Goal: Transaction & Acquisition: Purchase product/service

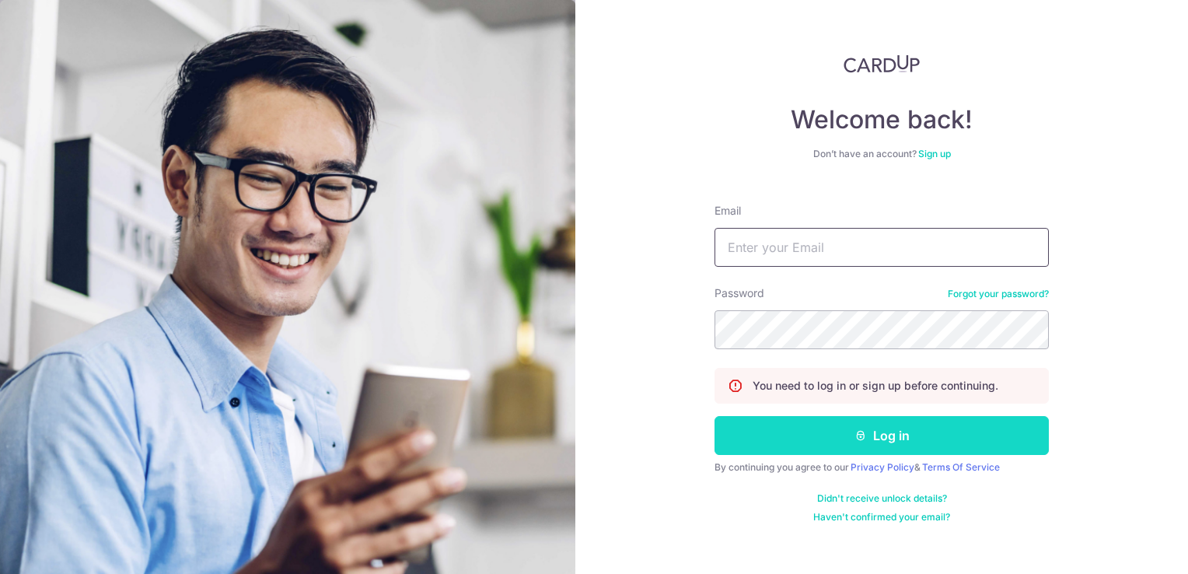
type input "vbsharma@gmail.com"
click at [885, 446] on button "Log in" at bounding box center [882, 435] width 334 height 39
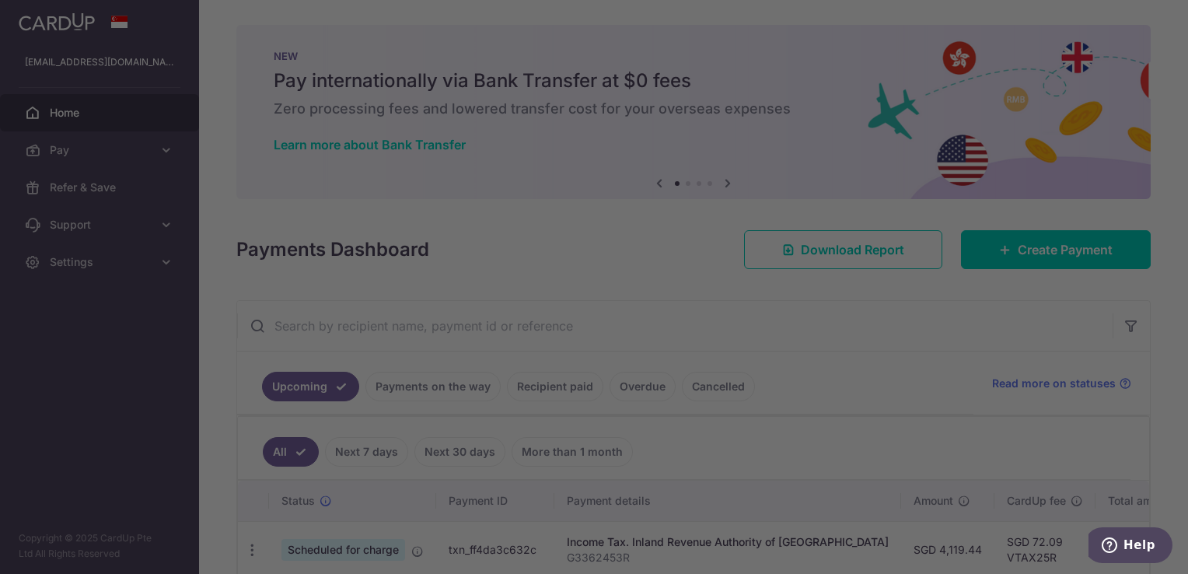
click at [1184, 93] on div at bounding box center [600, 289] width 1200 height 579
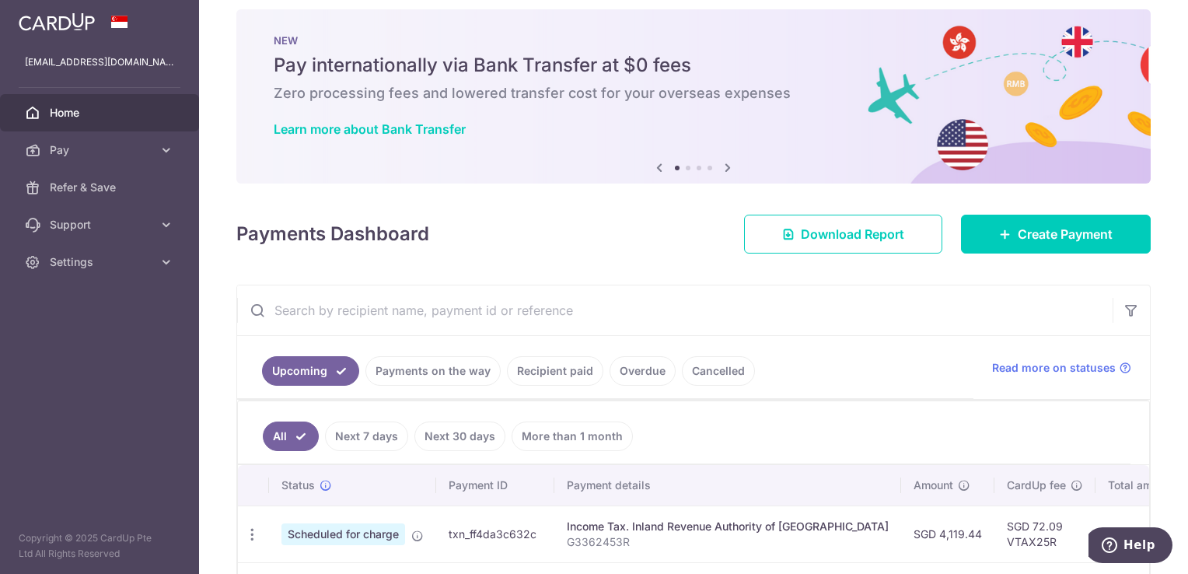
scroll to position [1, 0]
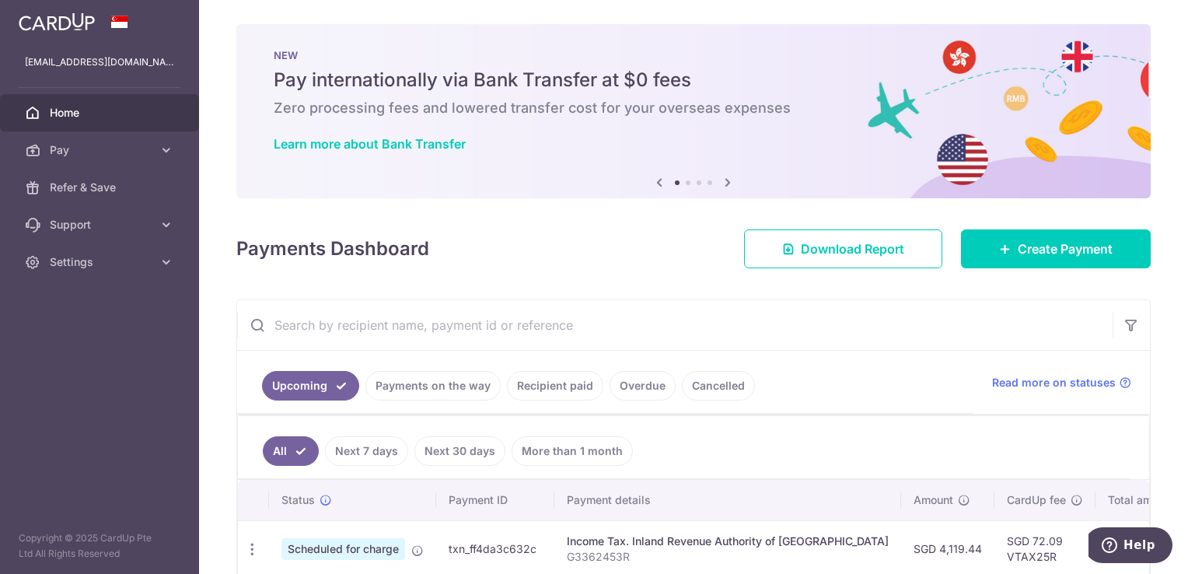
click at [722, 178] on icon at bounding box center [728, 182] width 19 height 19
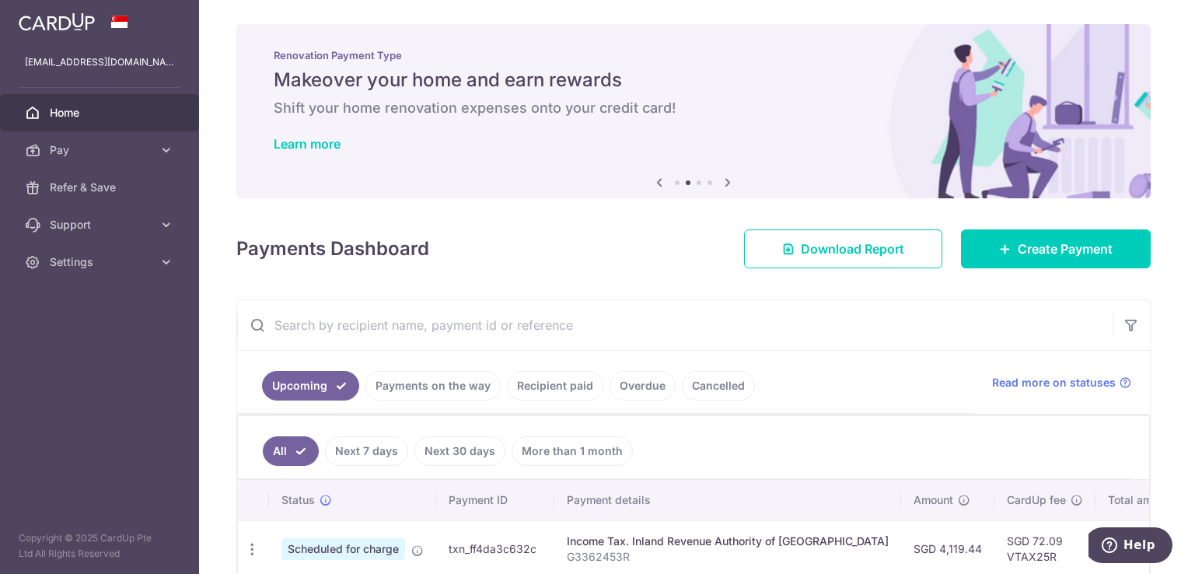
click at [722, 178] on icon at bounding box center [728, 182] width 19 height 19
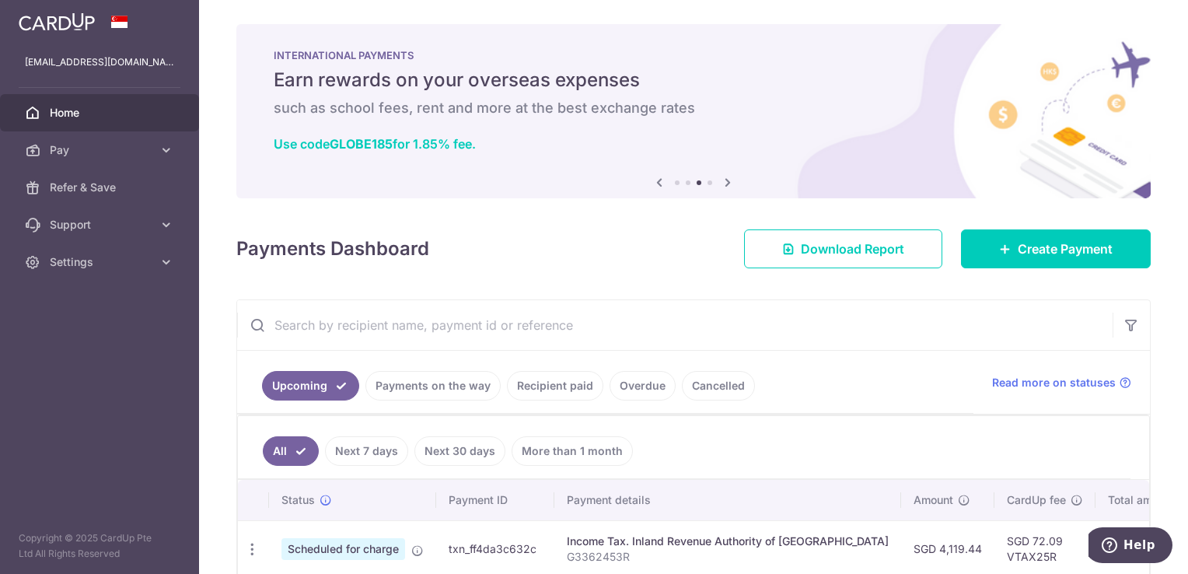
click at [722, 178] on icon at bounding box center [728, 182] width 19 height 19
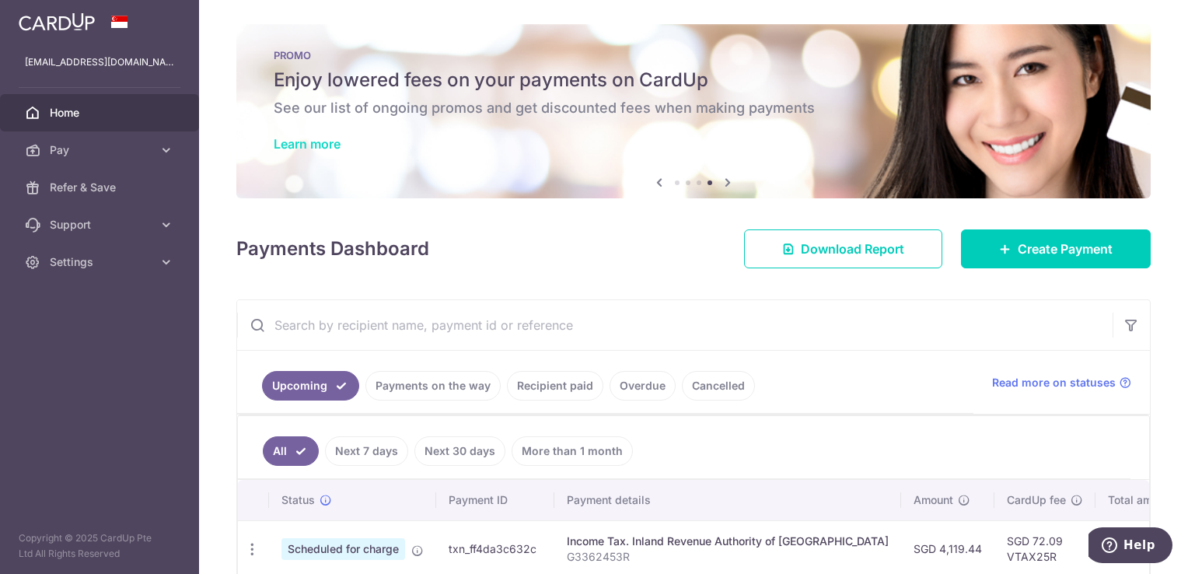
click at [332, 142] on link "Learn more" at bounding box center [307, 144] width 67 height 16
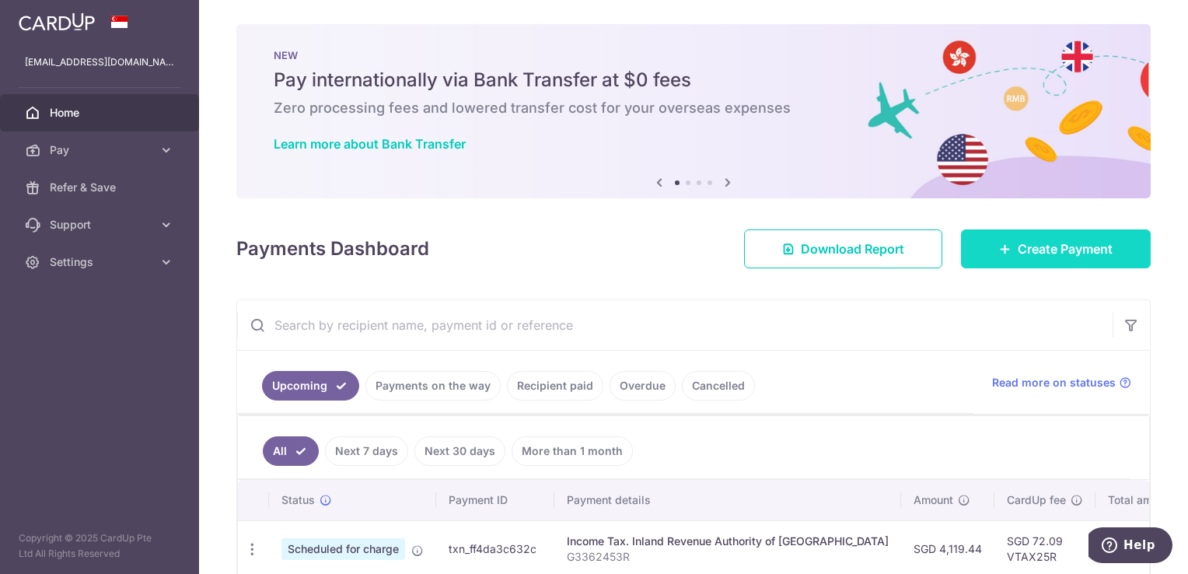
click at [999, 254] on icon at bounding box center [1005, 249] width 12 height 12
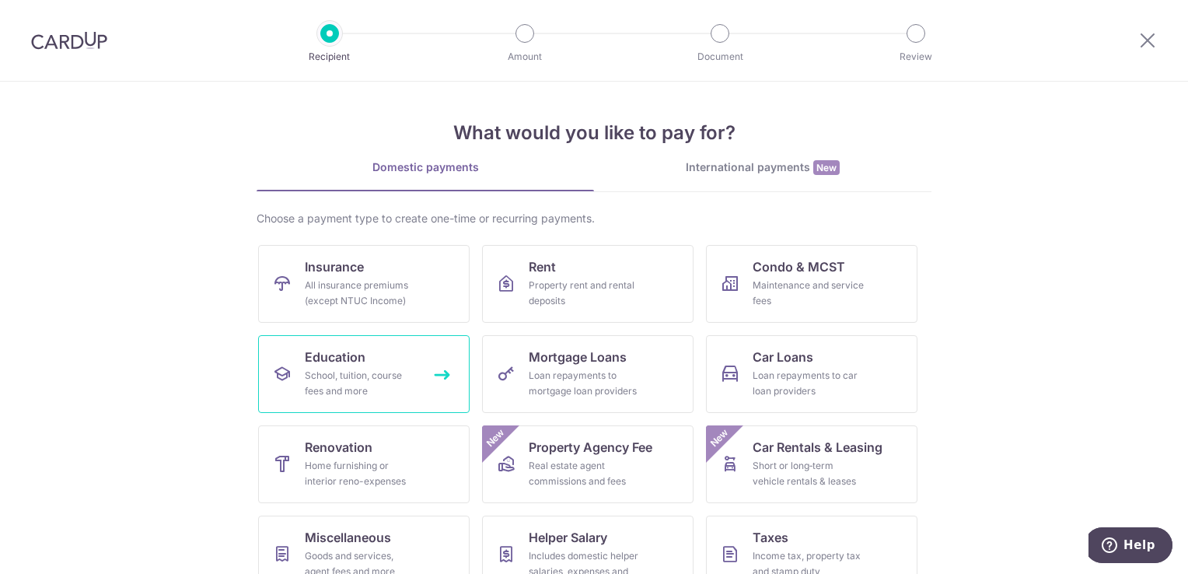
click at [344, 381] on div "School, tuition, course fees and more" at bounding box center [361, 383] width 112 height 31
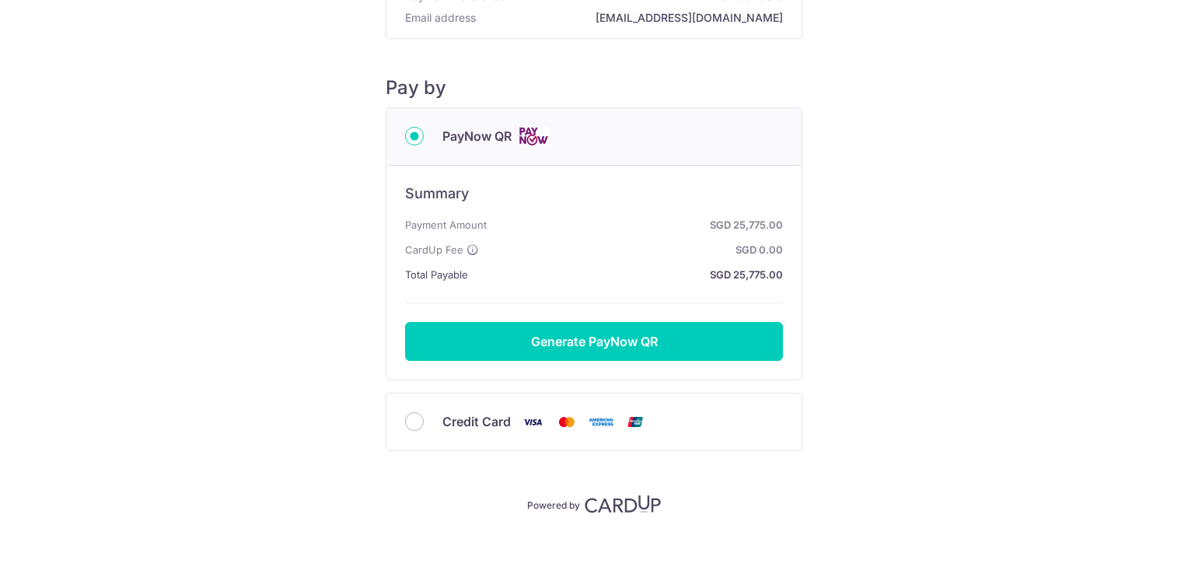
scroll to position [139, 0]
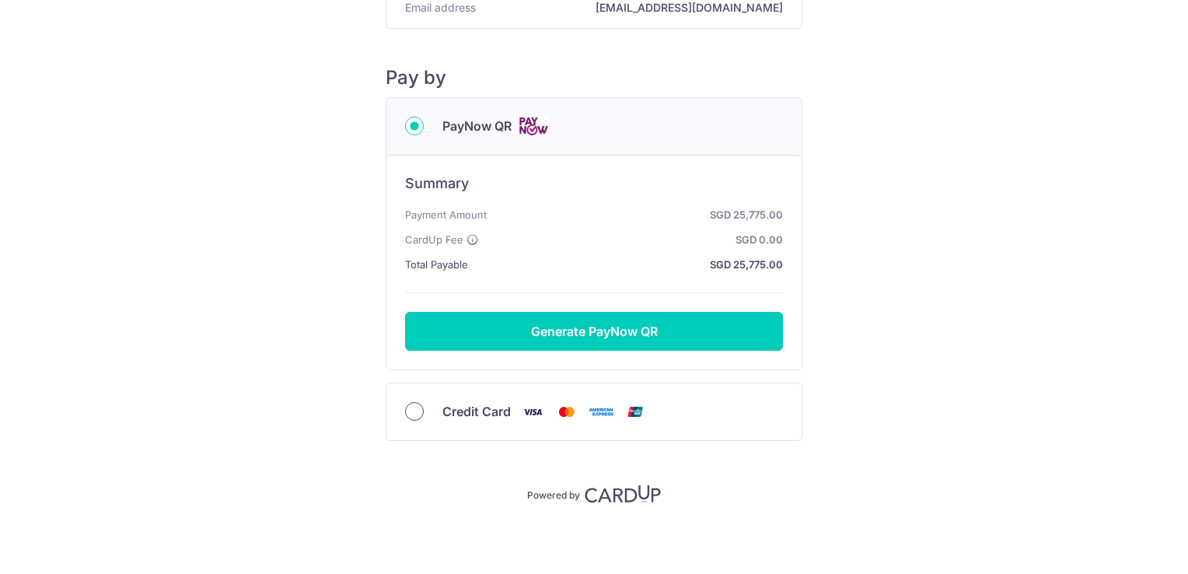
click at [411, 409] on input "Credit Card" at bounding box center [414, 411] width 19 height 19
radio input "true"
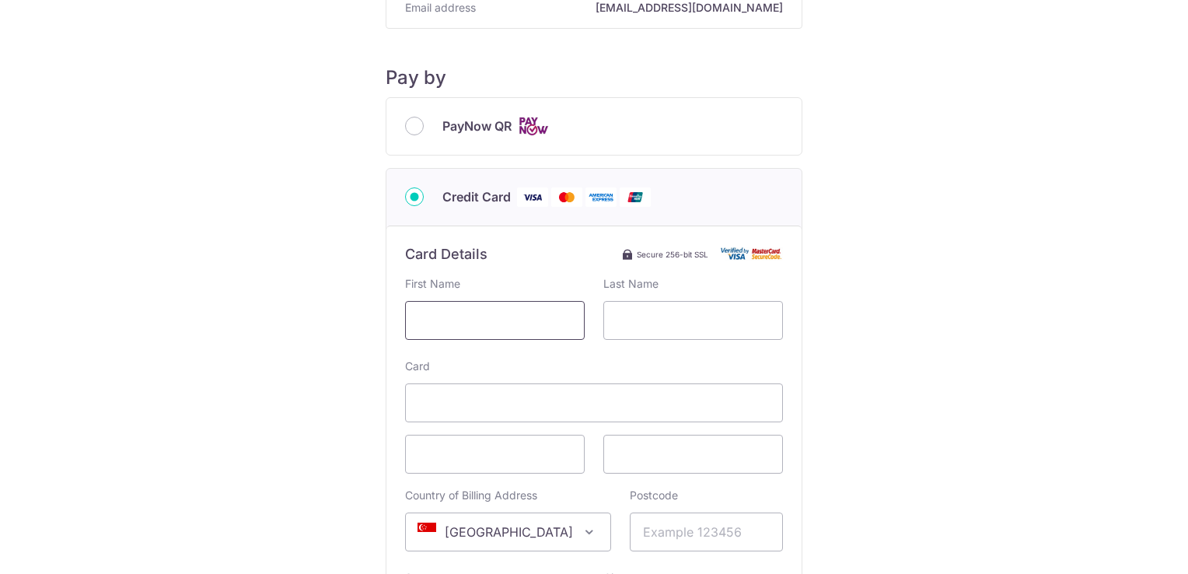
click at [484, 338] on input "text" at bounding box center [495, 320] width 180 height 39
paste input "OFF225"
type input "O"
type input "Vivek"
type input "[PERSON_NAME]"
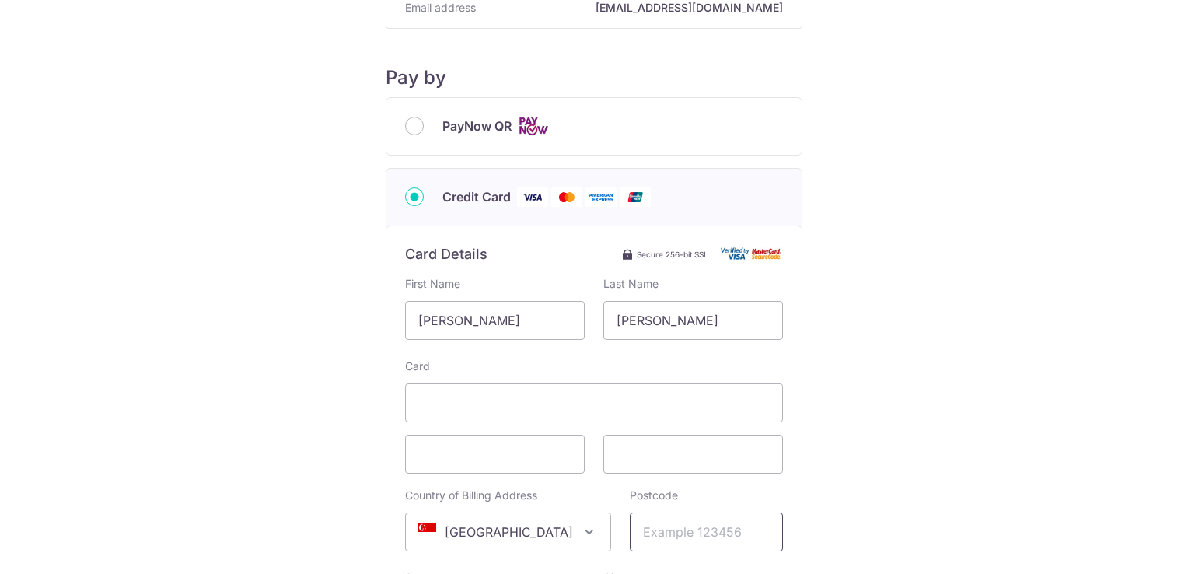
click at [648, 537] on input "Postcode" at bounding box center [706, 531] width 153 height 39
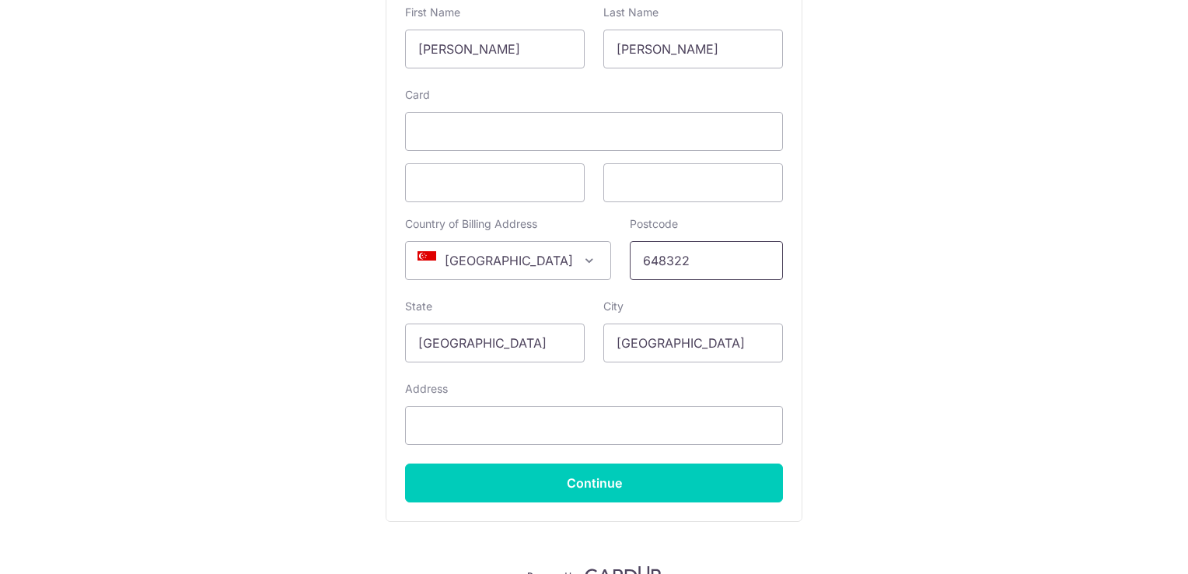
scroll to position [417, 0]
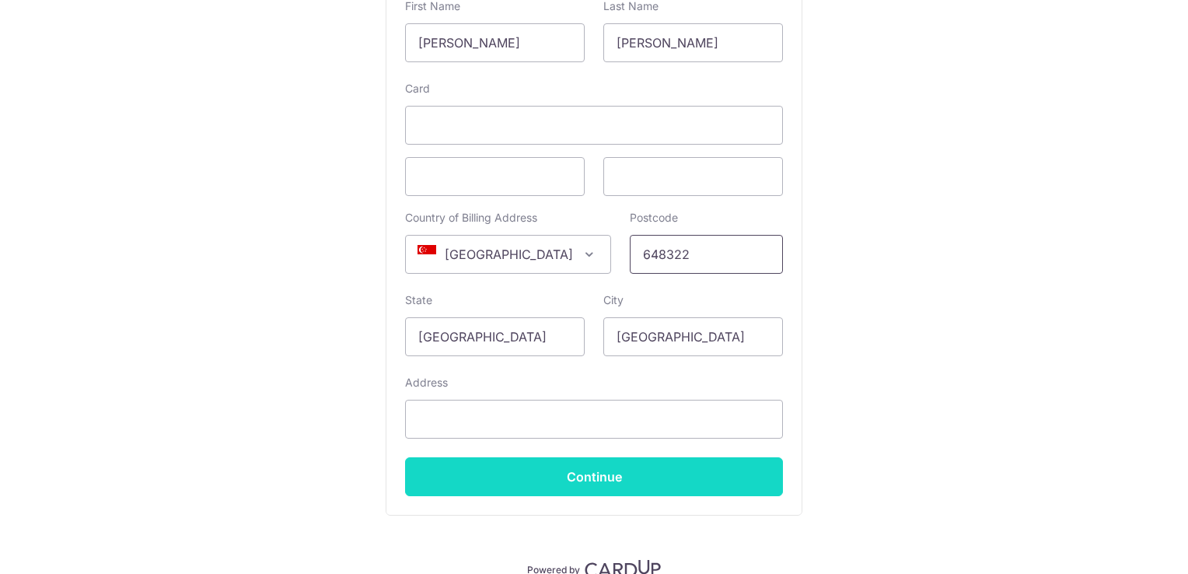
type input "648322"
click at [541, 486] on input "Continue" at bounding box center [594, 476] width 378 height 39
type input "42 Lakeside Drive, #04-06 The Lakefront Residences"
click at [596, 465] on input "Continue" at bounding box center [594, 476] width 378 height 39
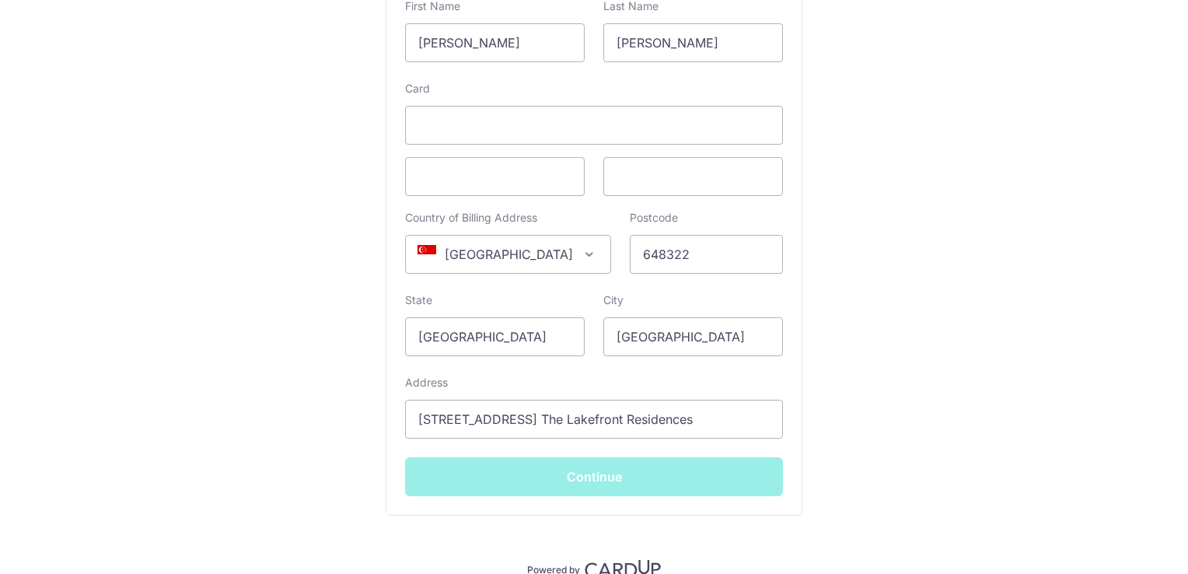
type input "**** 2726"
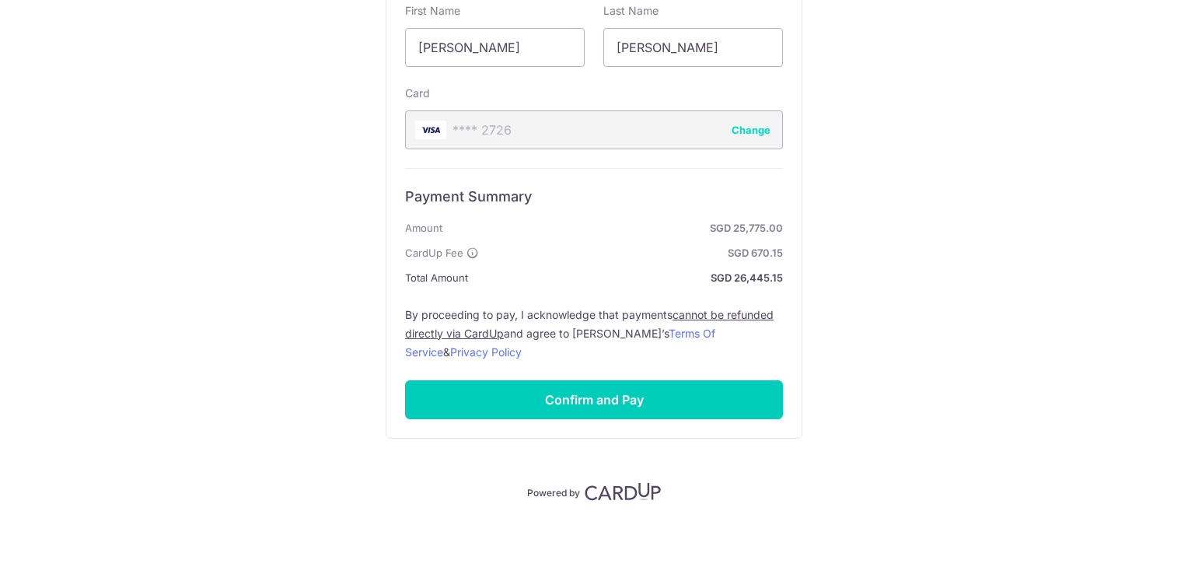
scroll to position [410, 0]
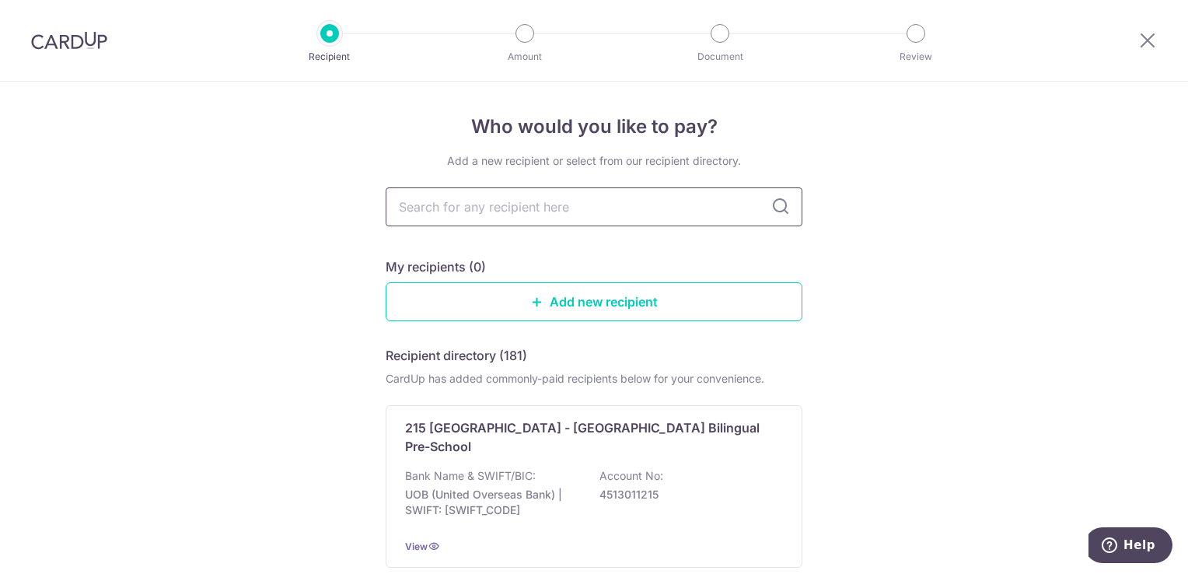
click at [540, 215] on input "text" at bounding box center [594, 206] width 417 height 39
click at [516, 219] on input "text" at bounding box center [594, 206] width 417 height 39
type input "Canadian"
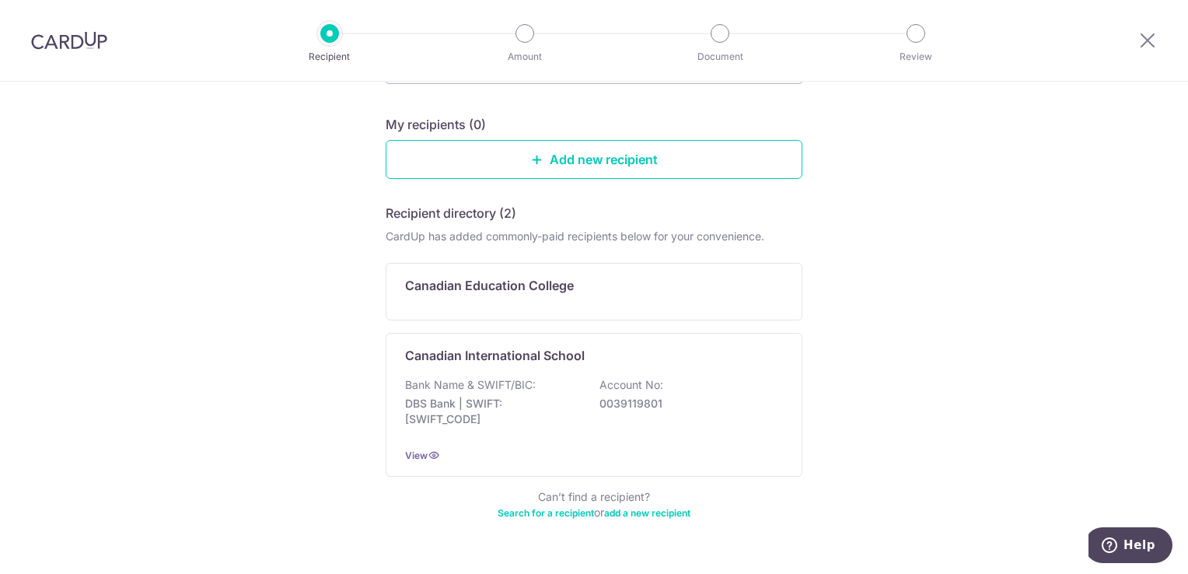
scroll to position [179, 0]
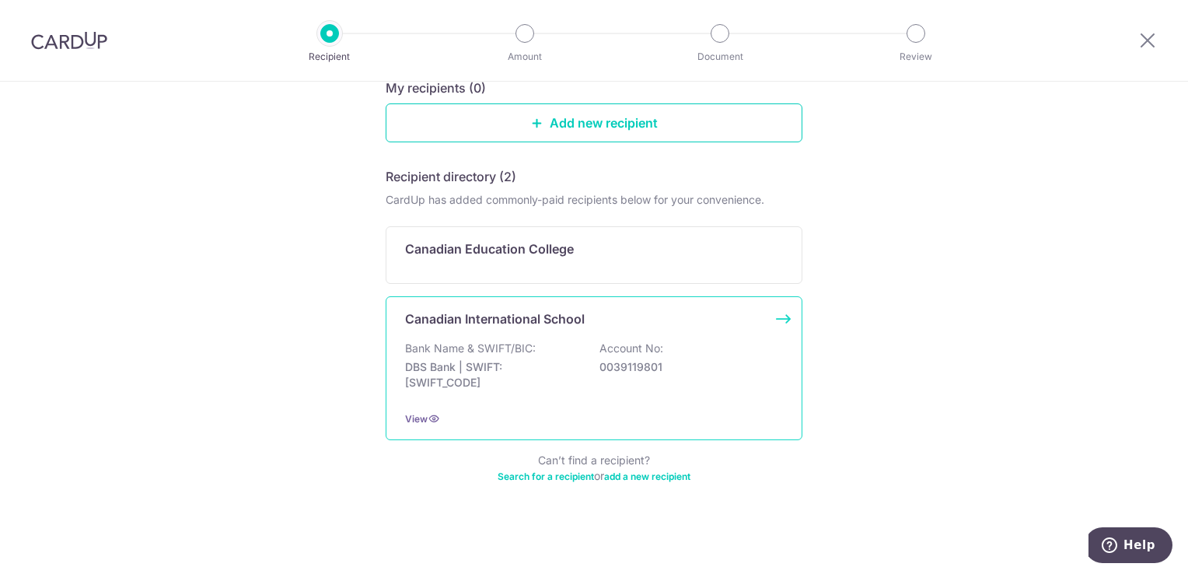
click at [565, 344] on div "Bank Name & SWIFT/BIC: DBS Bank | SWIFT: DBSSSGSGXXX Account No: 0039119801" at bounding box center [594, 370] width 378 height 58
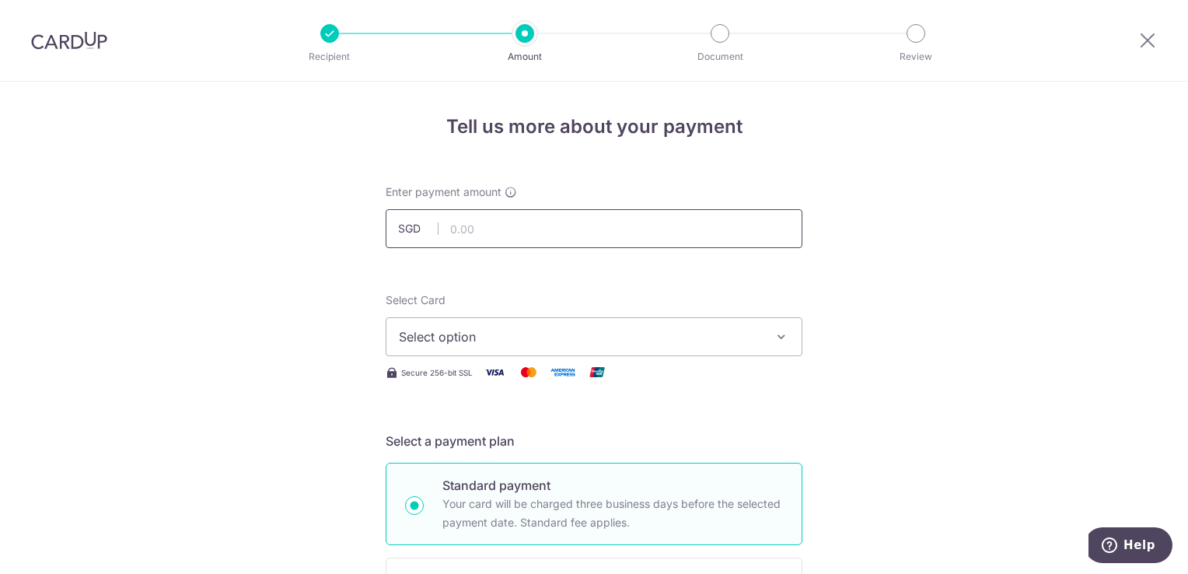
click at [524, 226] on input "text" at bounding box center [594, 228] width 417 height 39
type input "25,775.00"
click at [491, 341] on span "Select option" at bounding box center [580, 336] width 362 height 19
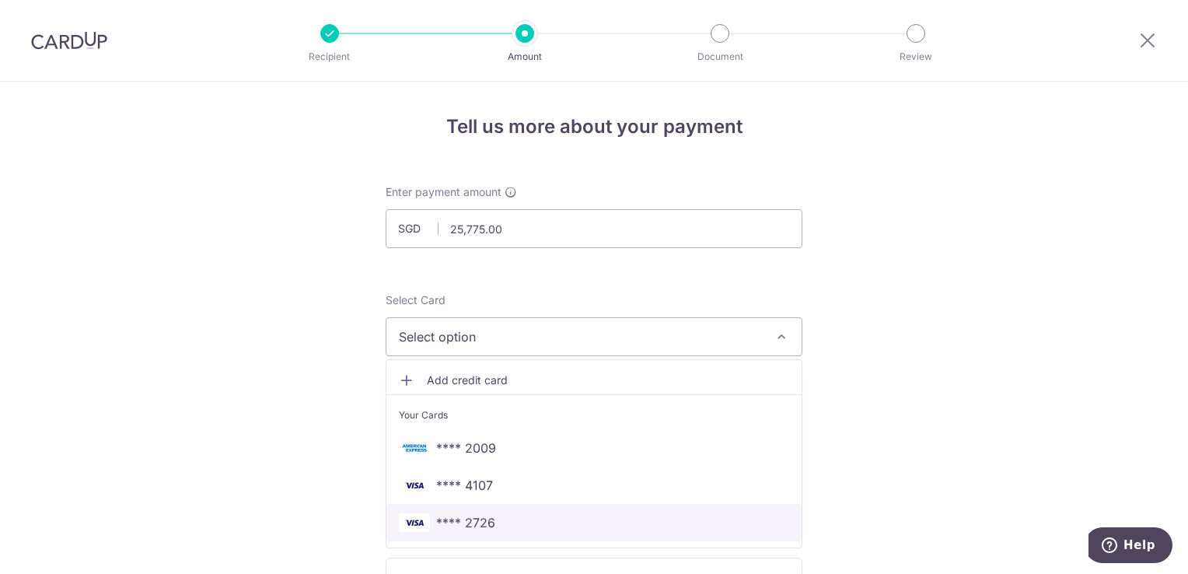
click at [457, 526] on span "**** 2726" at bounding box center [465, 522] width 59 height 19
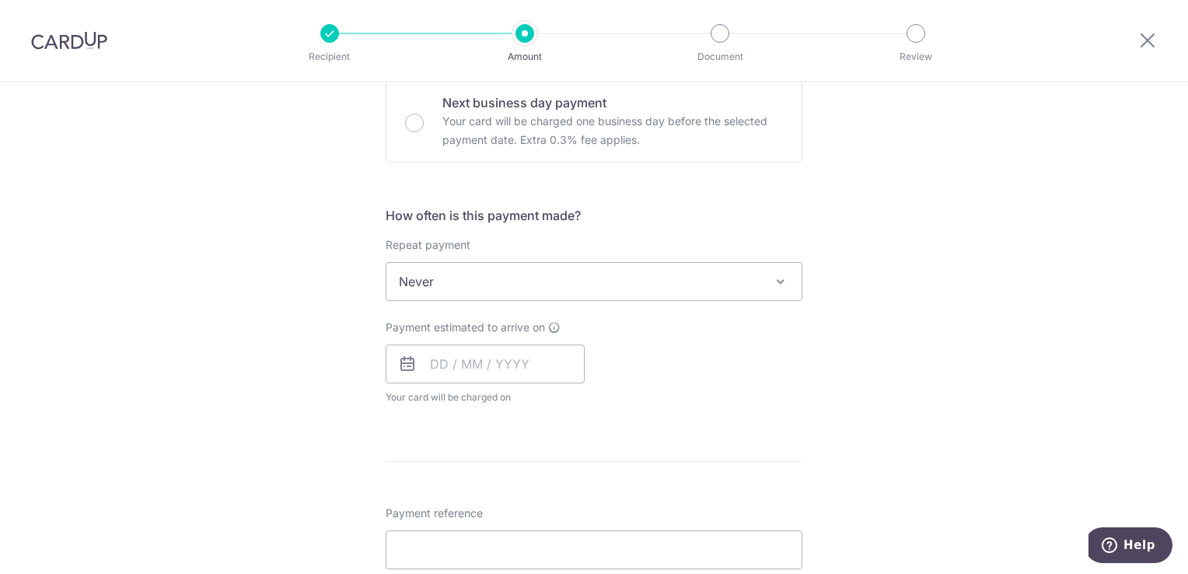
scroll to position [488, 0]
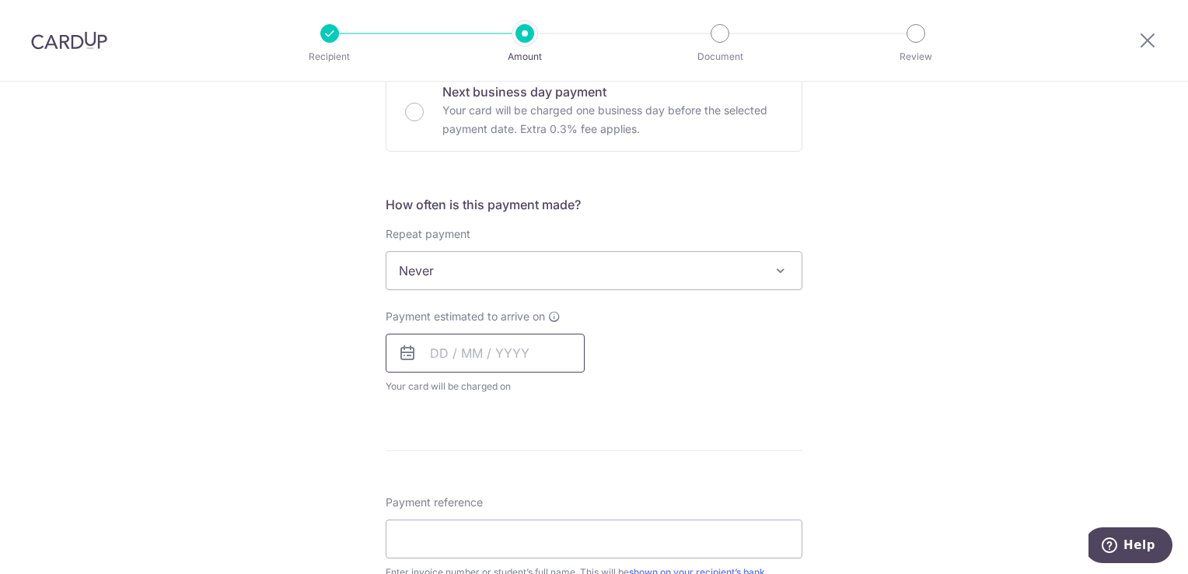
click at [507, 346] on input "text" at bounding box center [485, 353] width 199 height 39
click at [567, 521] on link "17" at bounding box center [573, 525] width 25 height 25
type input "17/10/2025"
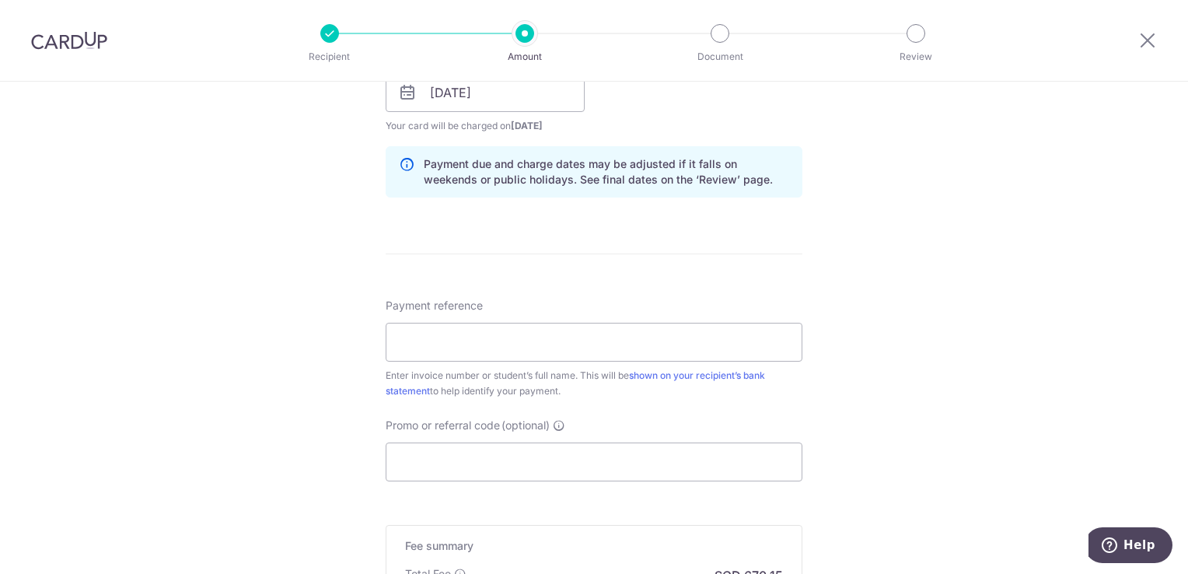
scroll to position [750, 0]
click at [656, 332] on input "Payment reference" at bounding box center [594, 340] width 417 height 39
click at [532, 472] on input "Promo or referral code (optional)" at bounding box center [594, 460] width 417 height 39
paste input "OFF225"
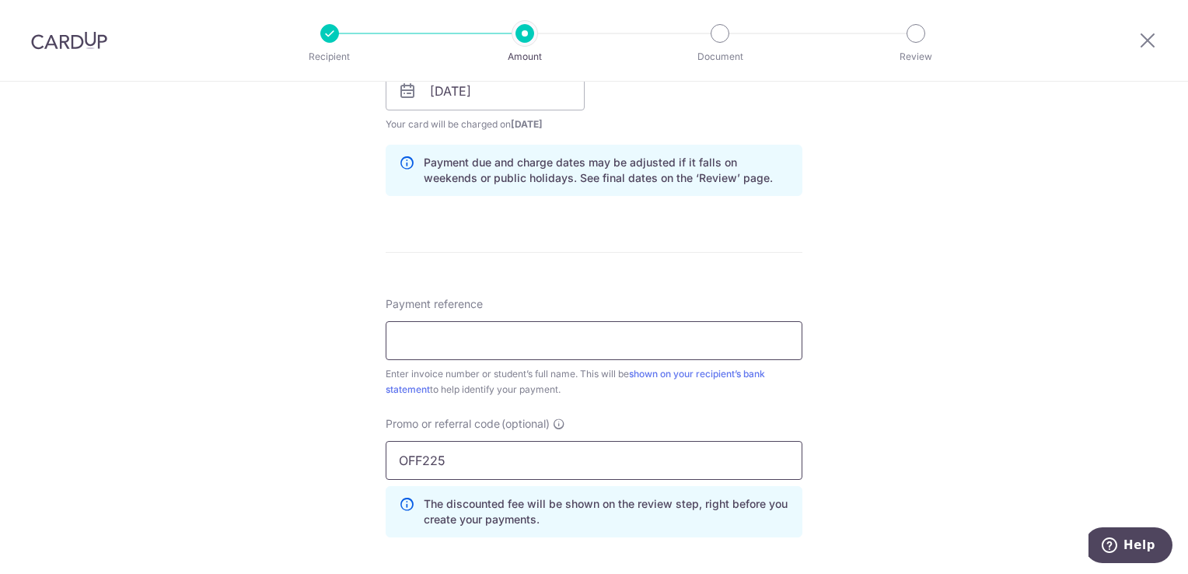
type input "OFF225"
click at [587, 338] on input "Payment reference" at bounding box center [594, 340] width 417 height 39
paste input "IN226115023CIS"
type input "Shlok Sharma Invoice IN226115023CIS"
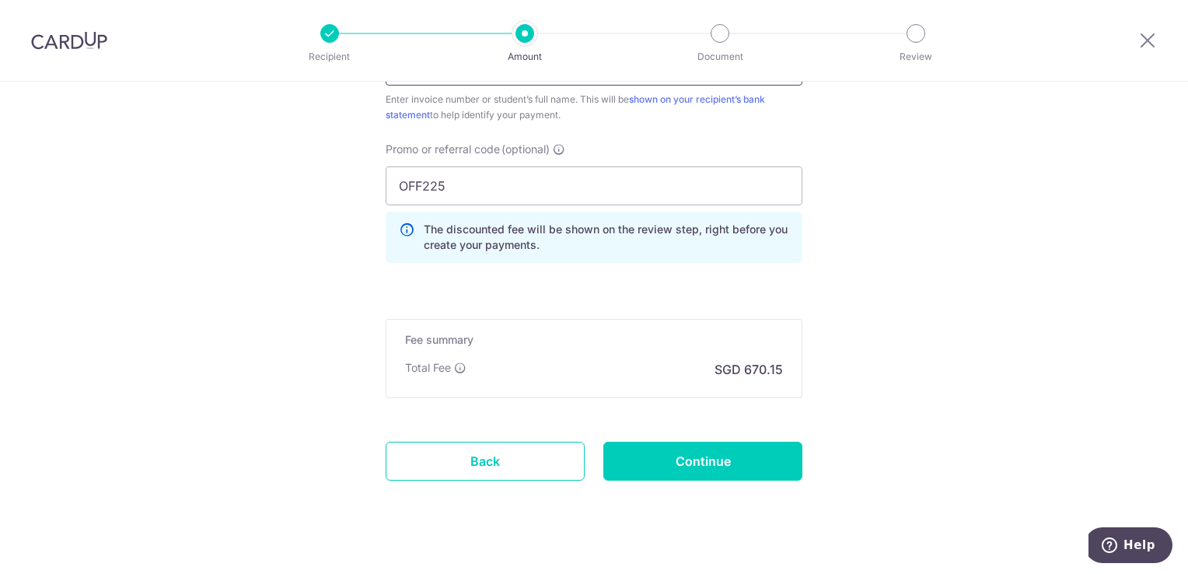
scroll to position [1035, 0]
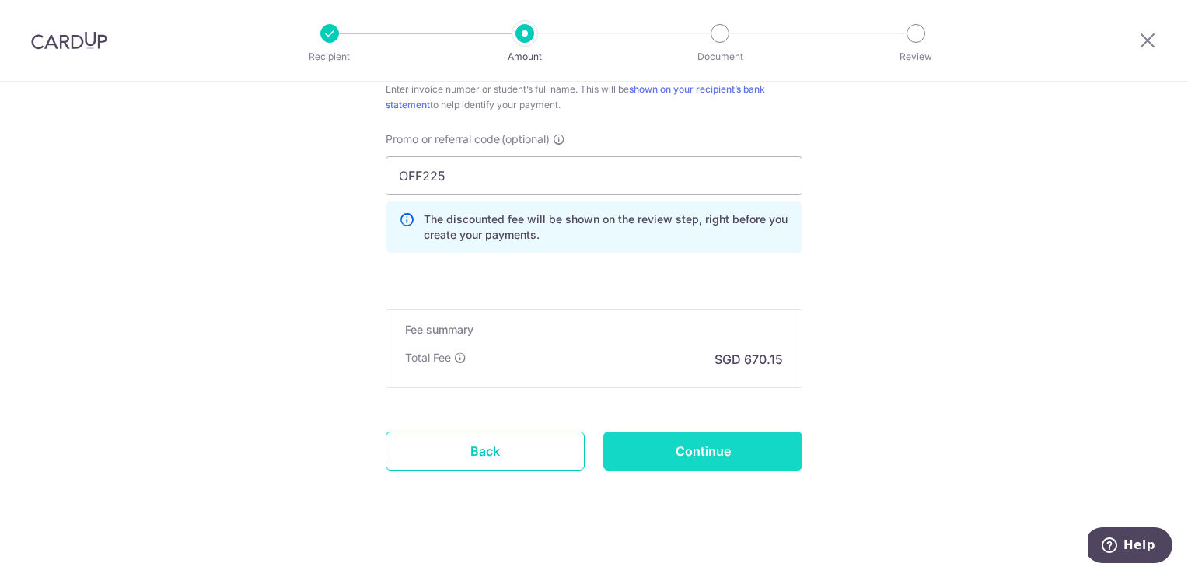
click at [708, 453] on input "Continue" at bounding box center [702, 451] width 199 height 39
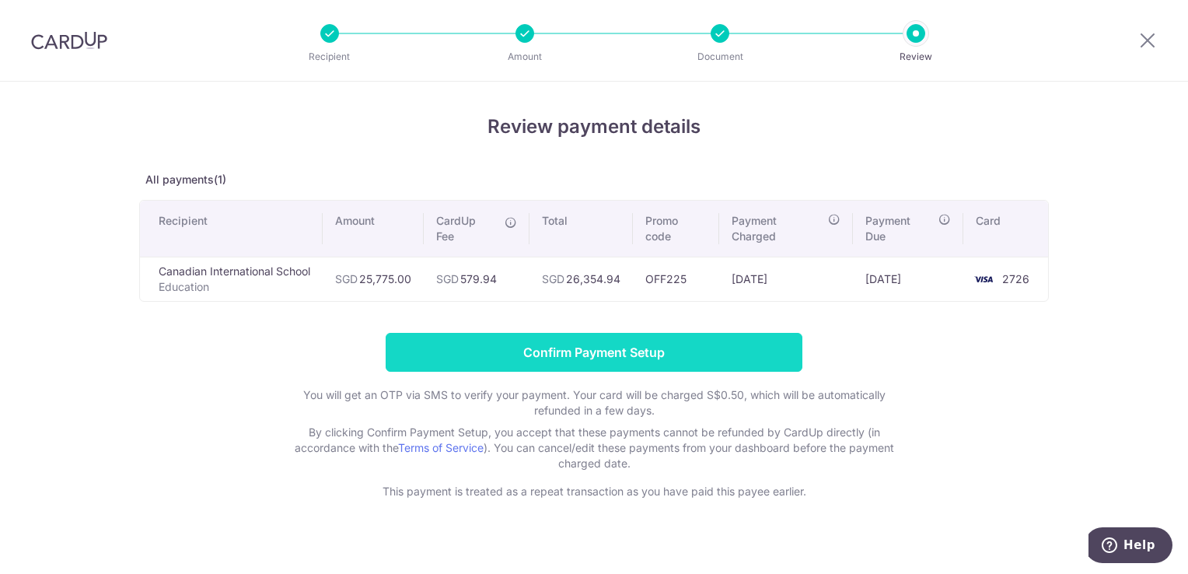
click at [614, 352] on input "Confirm Payment Setup" at bounding box center [594, 352] width 417 height 39
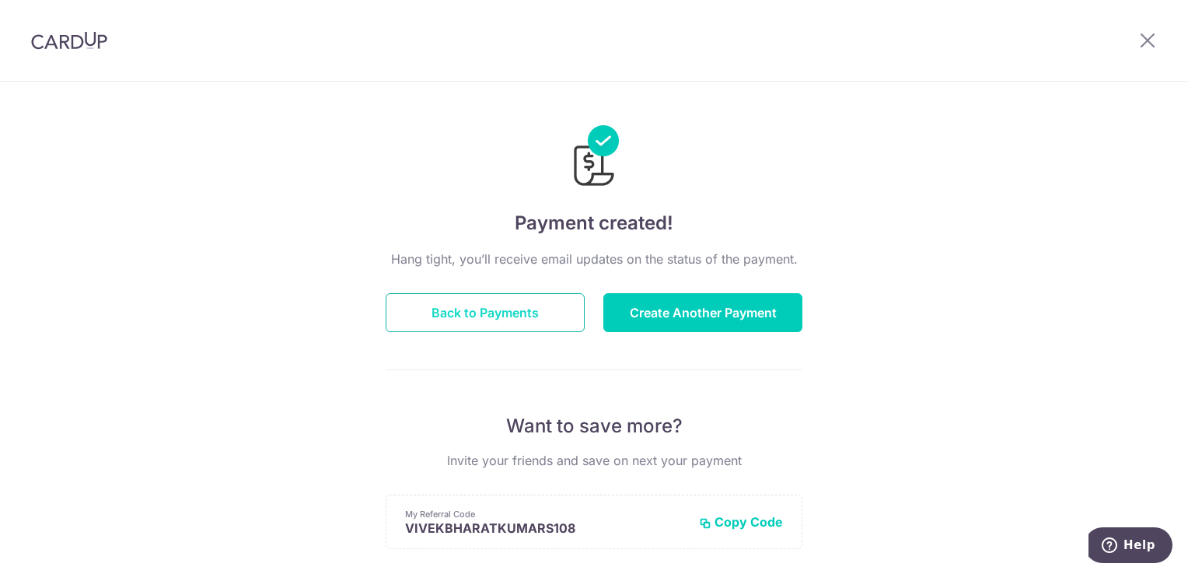
click at [509, 319] on button "Back to Payments" at bounding box center [485, 312] width 199 height 39
